Goal: Find specific page/section: Find specific page/section

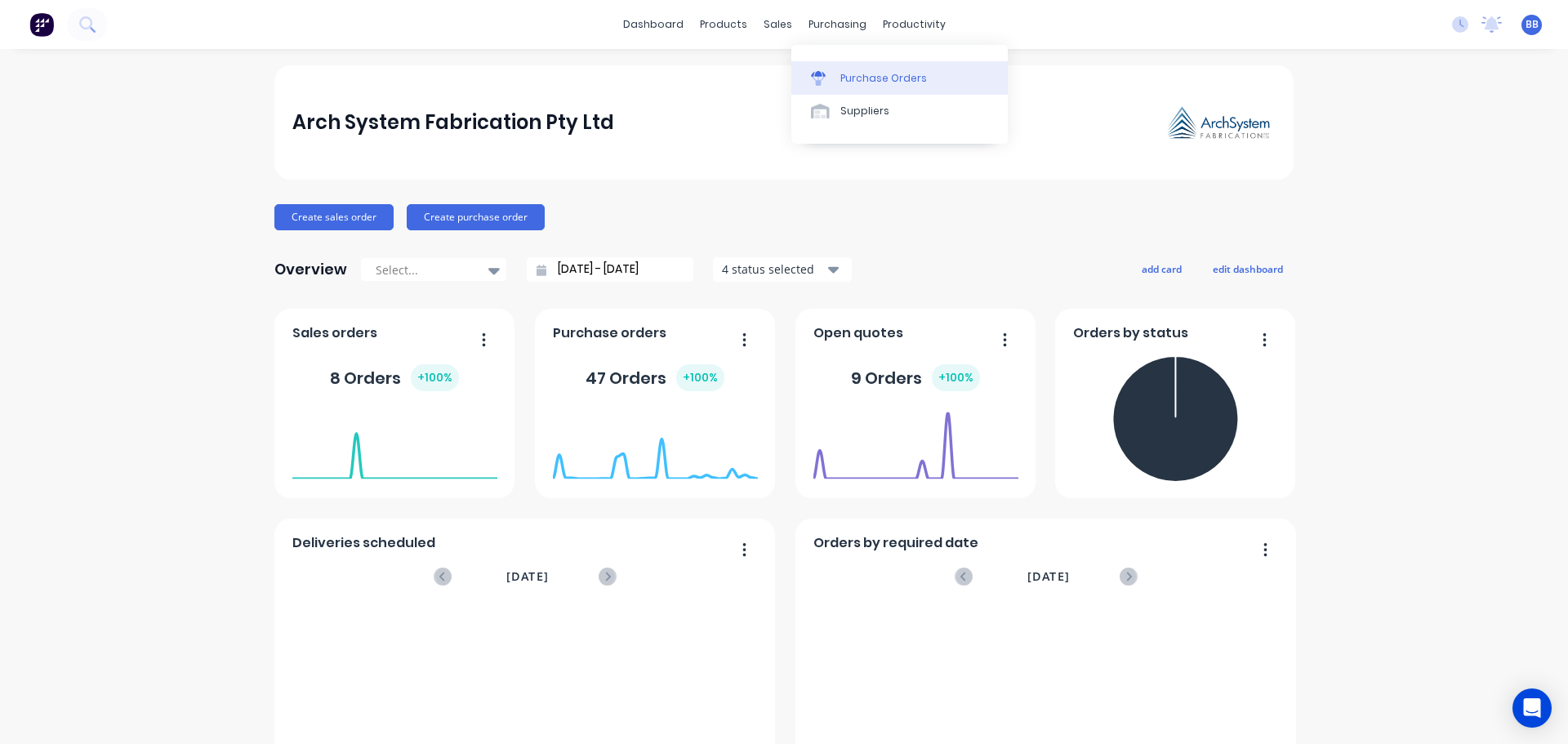
click at [864, 82] on div "Purchase Orders" at bounding box center [883, 78] width 86 height 15
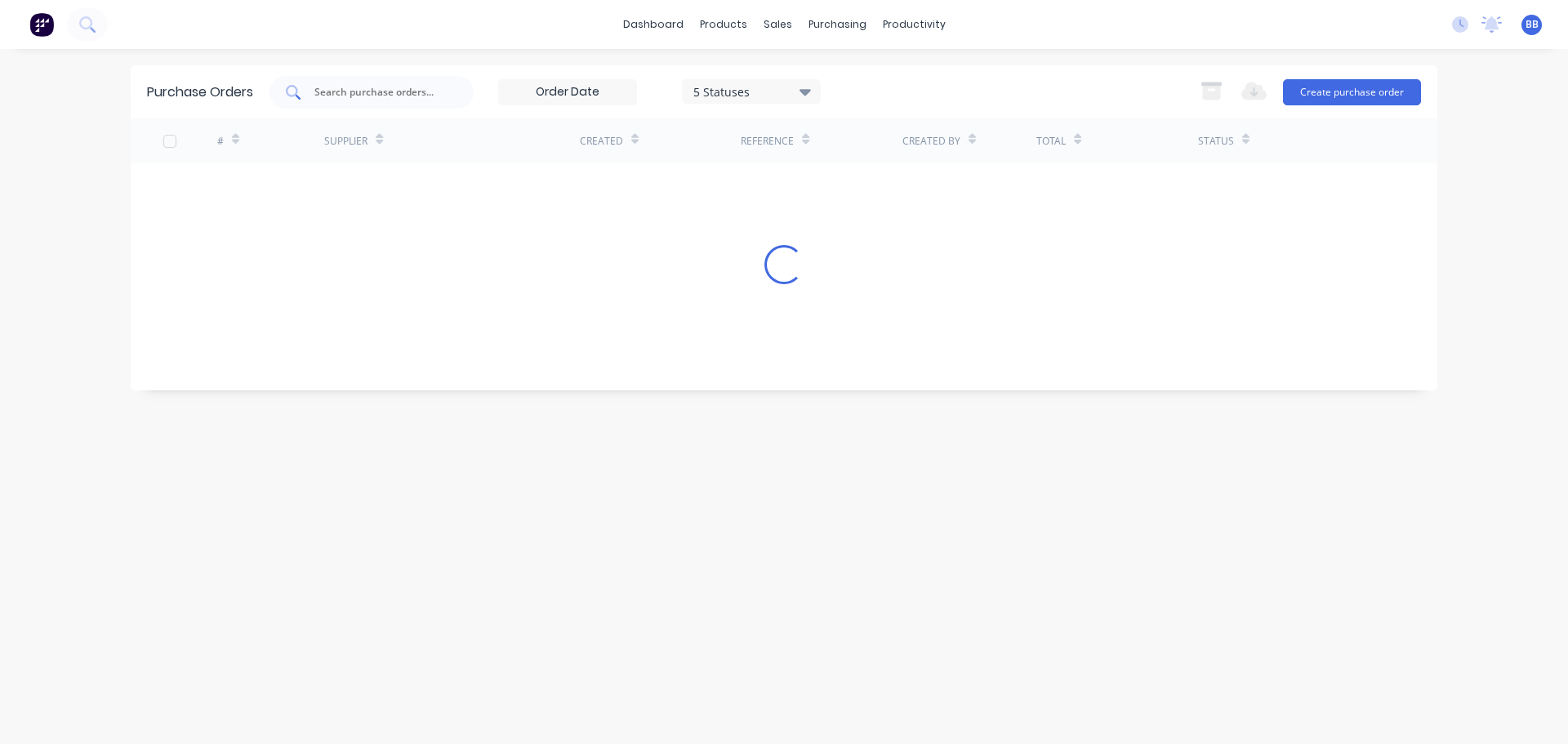
click at [383, 90] on input "text" at bounding box center [380, 92] width 136 height 16
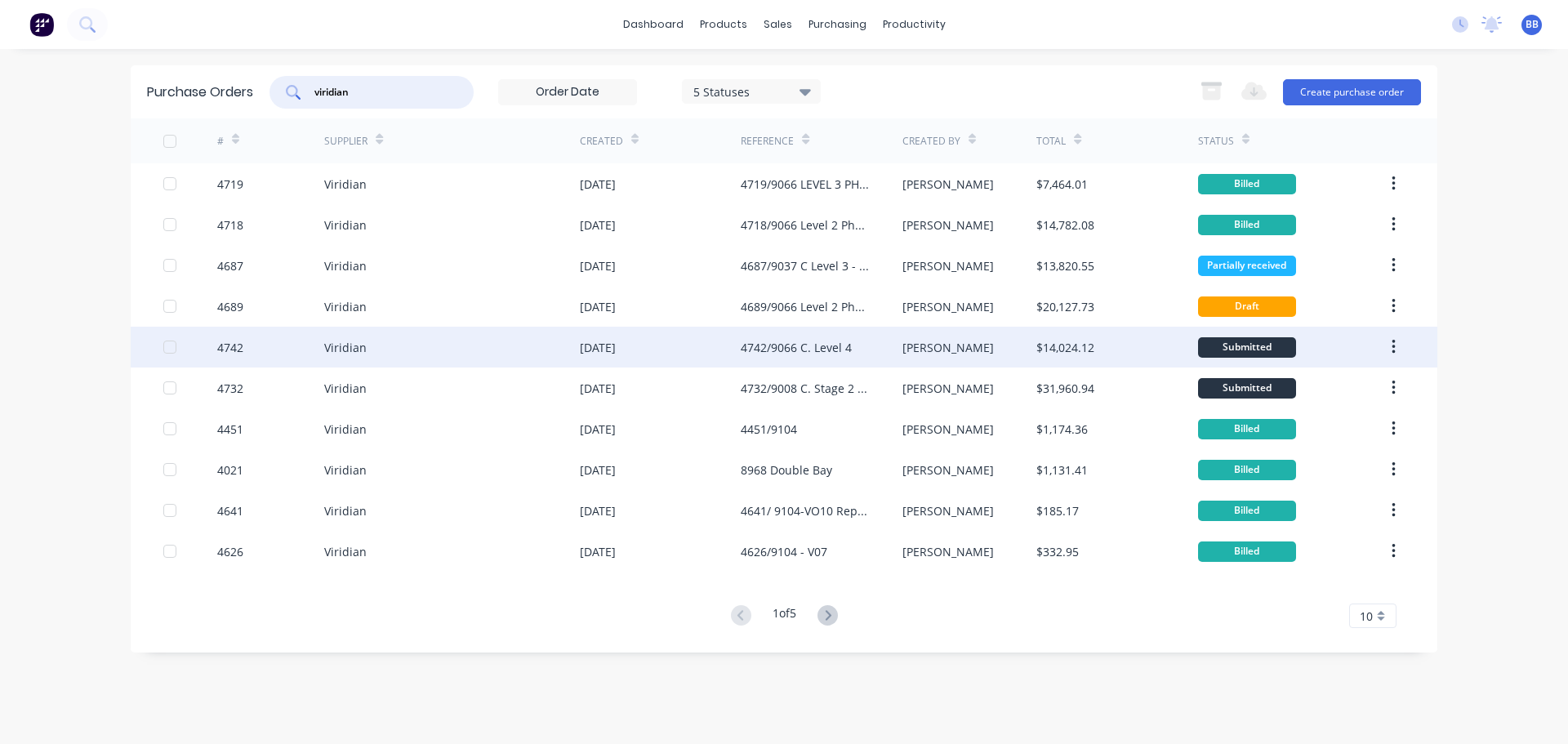
type input "viridian"
click at [847, 351] on div "4742/9066 C. Level 4" at bounding box center [796, 347] width 111 height 17
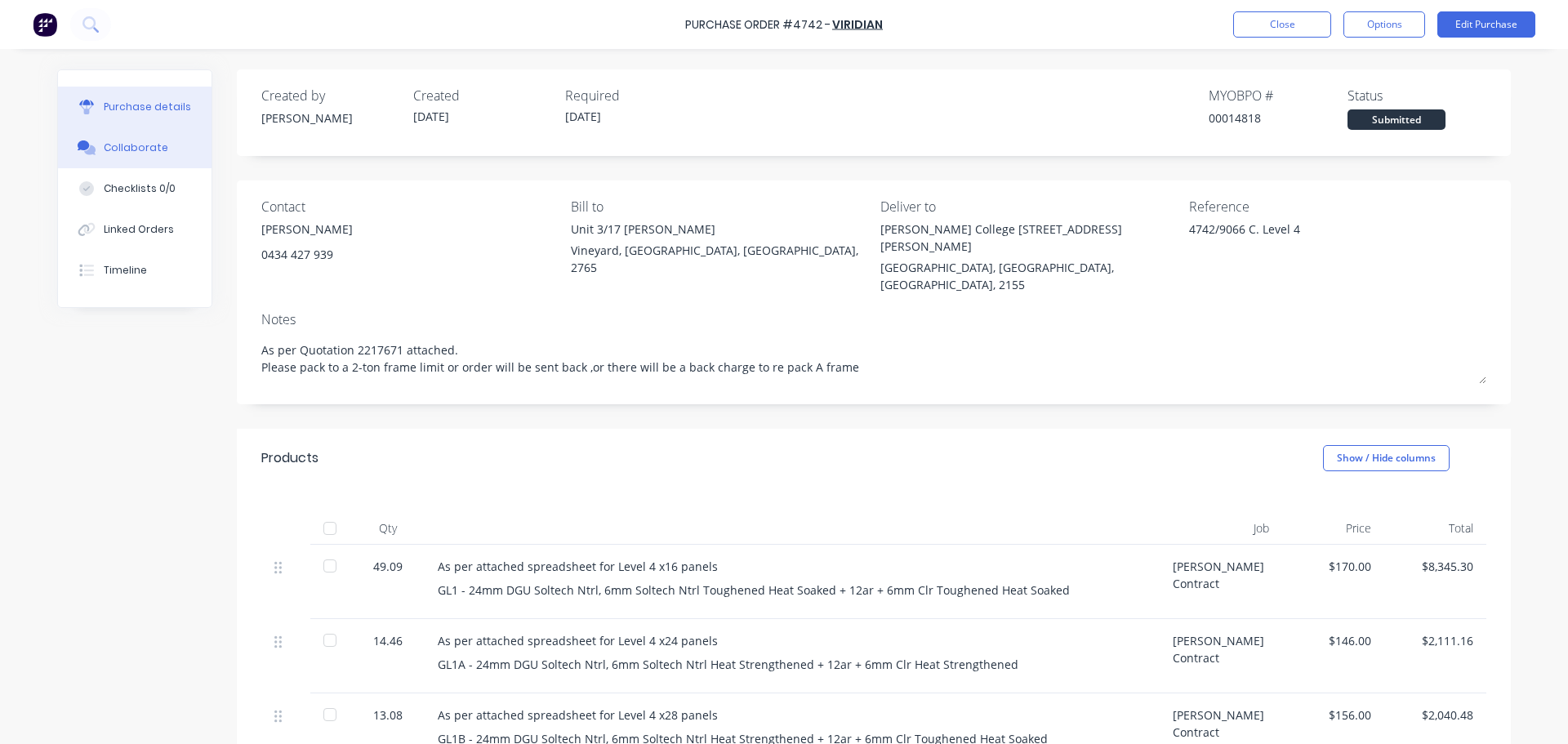
click at [140, 149] on div "Collaborate" at bounding box center [136, 148] width 64 height 15
